Goal: Task Accomplishment & Management: Use online tool/utility

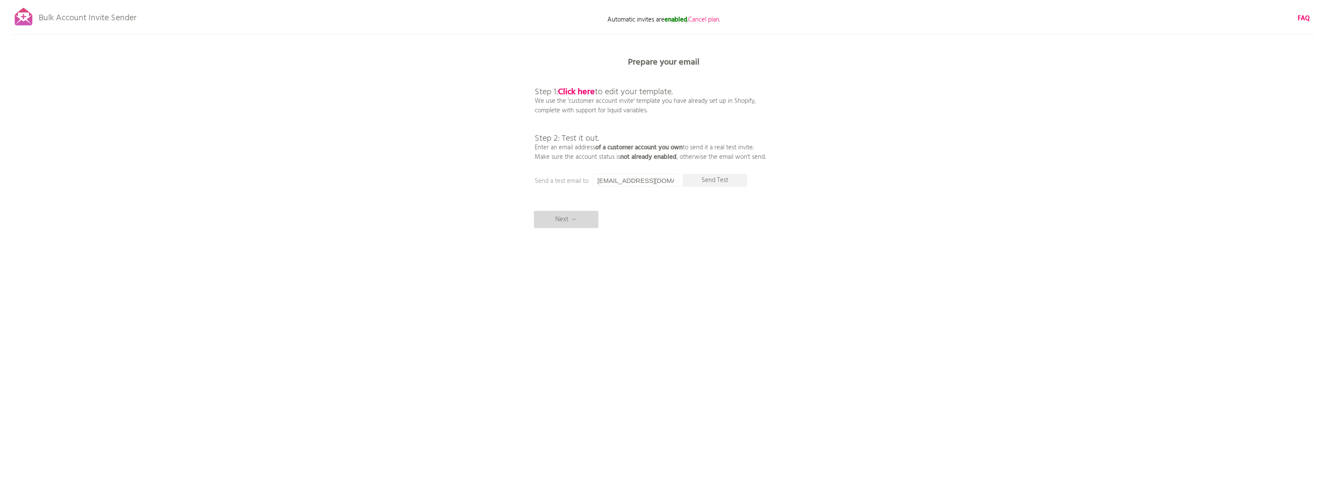
click at [569, 223] on p "Next →" at bounding box center [566, 219] width 65 height 17
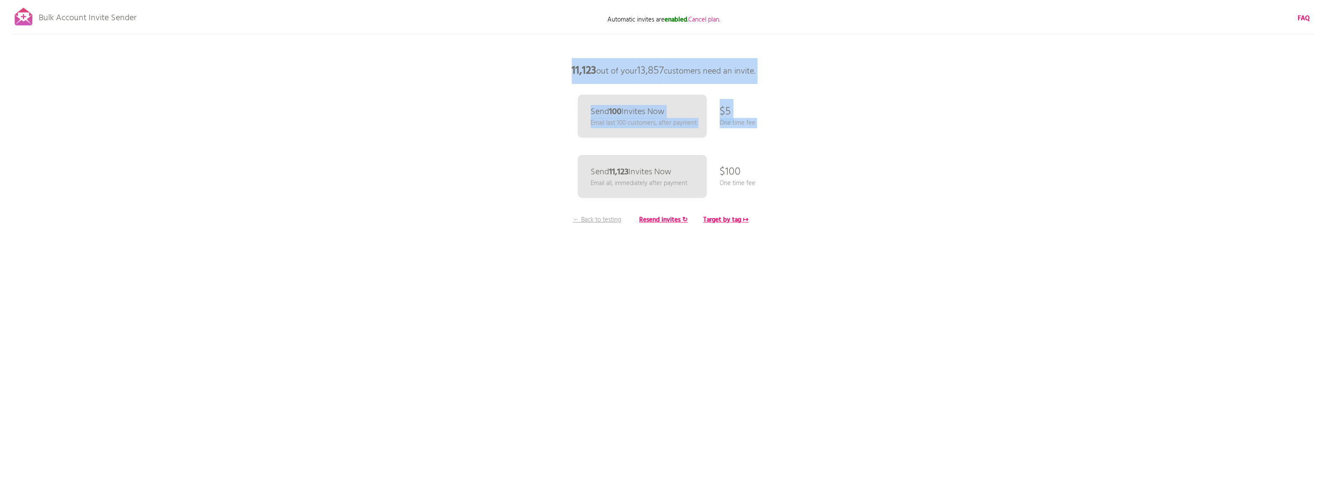
drag, startPoint x: 779, startPoint y: 185, endPoint x: 587, endPoint y: 7, distance: 261.7
click at [587, 7] on div "Bulk Account Invite Sender Automatic invites are enabled . Cancel plan. FAQ Syn…" at bounding box center [663, 150] width 1327 height 301
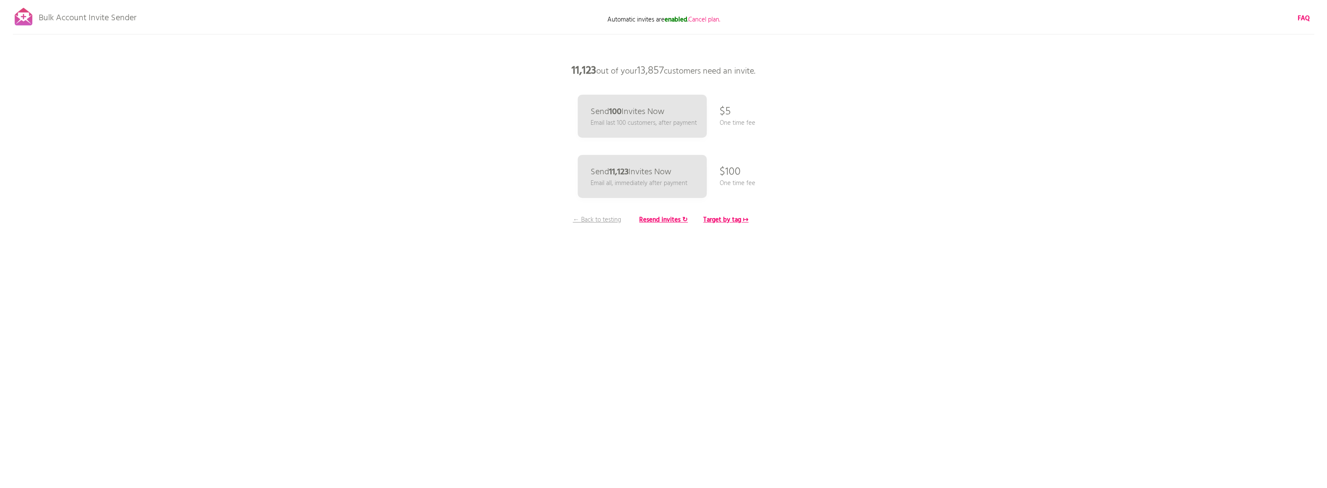
click at [587, 7] on div "Bulk Account Invite Sender Automatic invites are enabled . Cancel plan. FAQ Syn…" at bounding box center [663, 150] width 1327 height 301
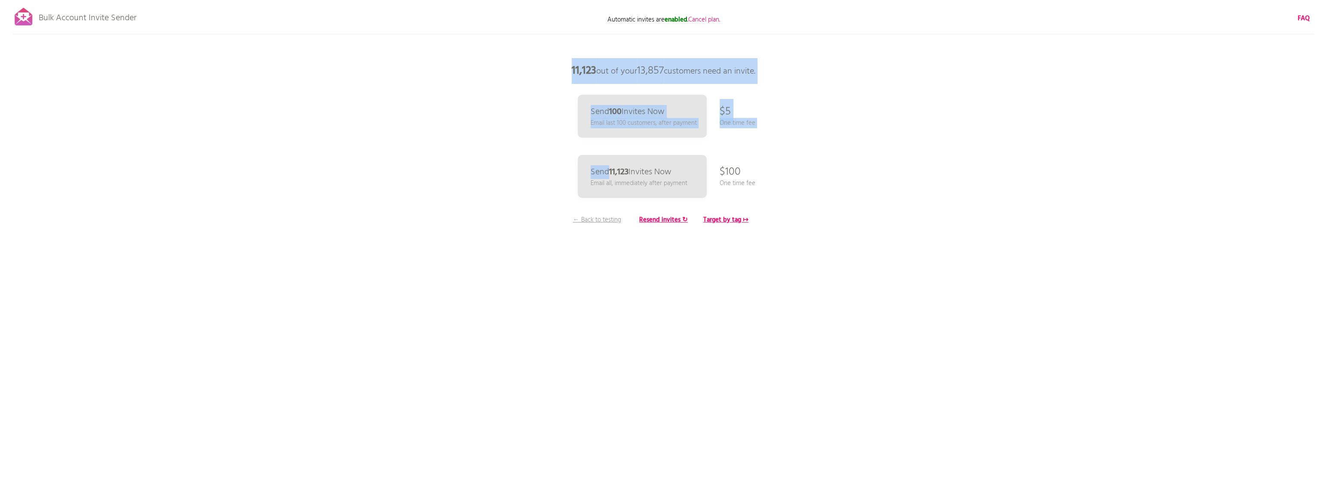
drag, startPoint x: 587, startPoint y: 7, endPoint x: 768, endPoint y: 200, distance: 264.4
click at [659, 200] on div "Bulk Account Invite Sender Automatic invites are enabled . Cancel plan. FAQ Syn…" at bounding box center [663, 150] width 1327 height 301
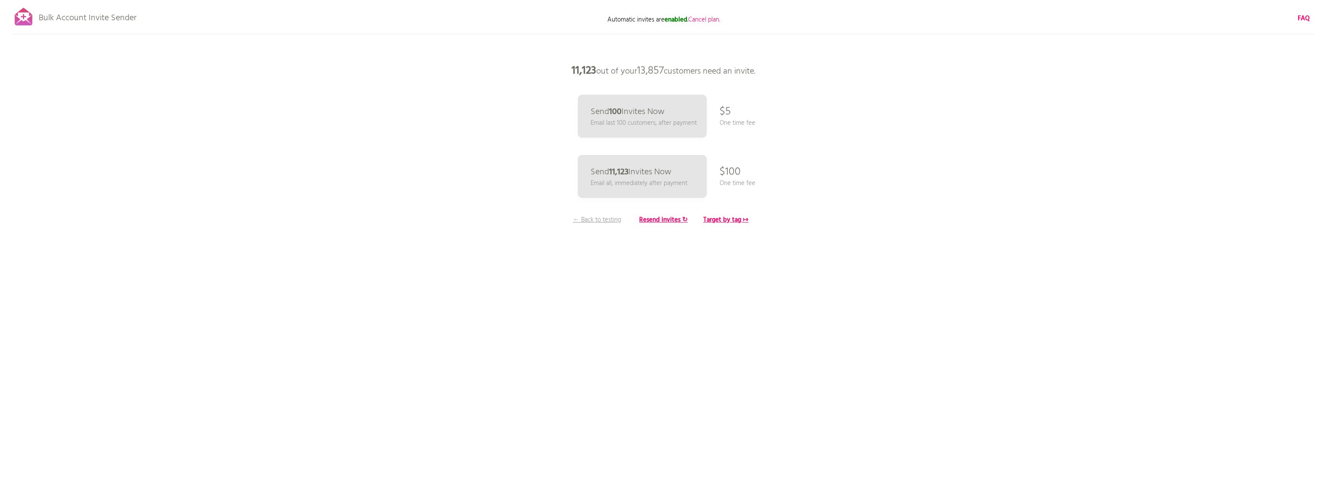
click at [83, 22] on p "Bulk Account Invite Sender" at bounding box center [88, 16] width 98 height 22
click at [152, 25] on div "Bulk Account Invite Sender Automatic invites are enabled . Cancel plan. FAQ Syn…" at bounding box center [663, 150] width 1327 height 301
click at [135, 22] on p "Bulk Account Invite Sender" at bounding box center [88, 16] width 98 height 22
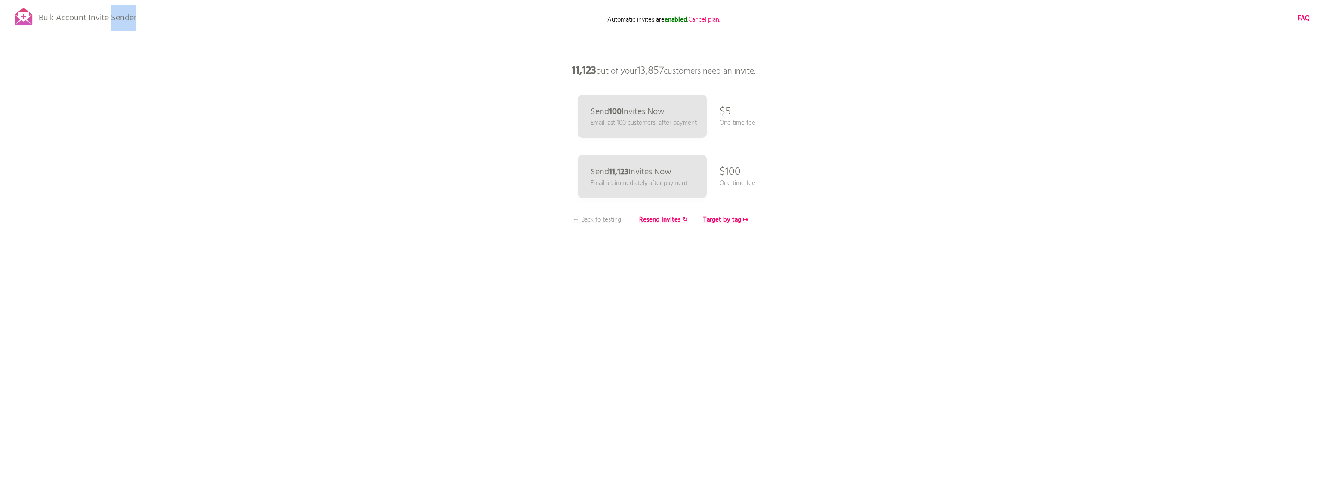
click at [135, 22] on p "Bulk Account Invite Sender" at bounding box center [88, 16] width 98 height 22
click at [238, 34] on div at bounding box center [663, 34] width 1301 height 0
click at [659, 220] on b "Resend invites ↻" at bounding box center [663, 220] width 49 height 10
click at [642, 180] on p "Email all, immediately after payment" at bounding box center [639, 183] width 100 height 10
